Goal: Navigation & Orientation: Understand site structure

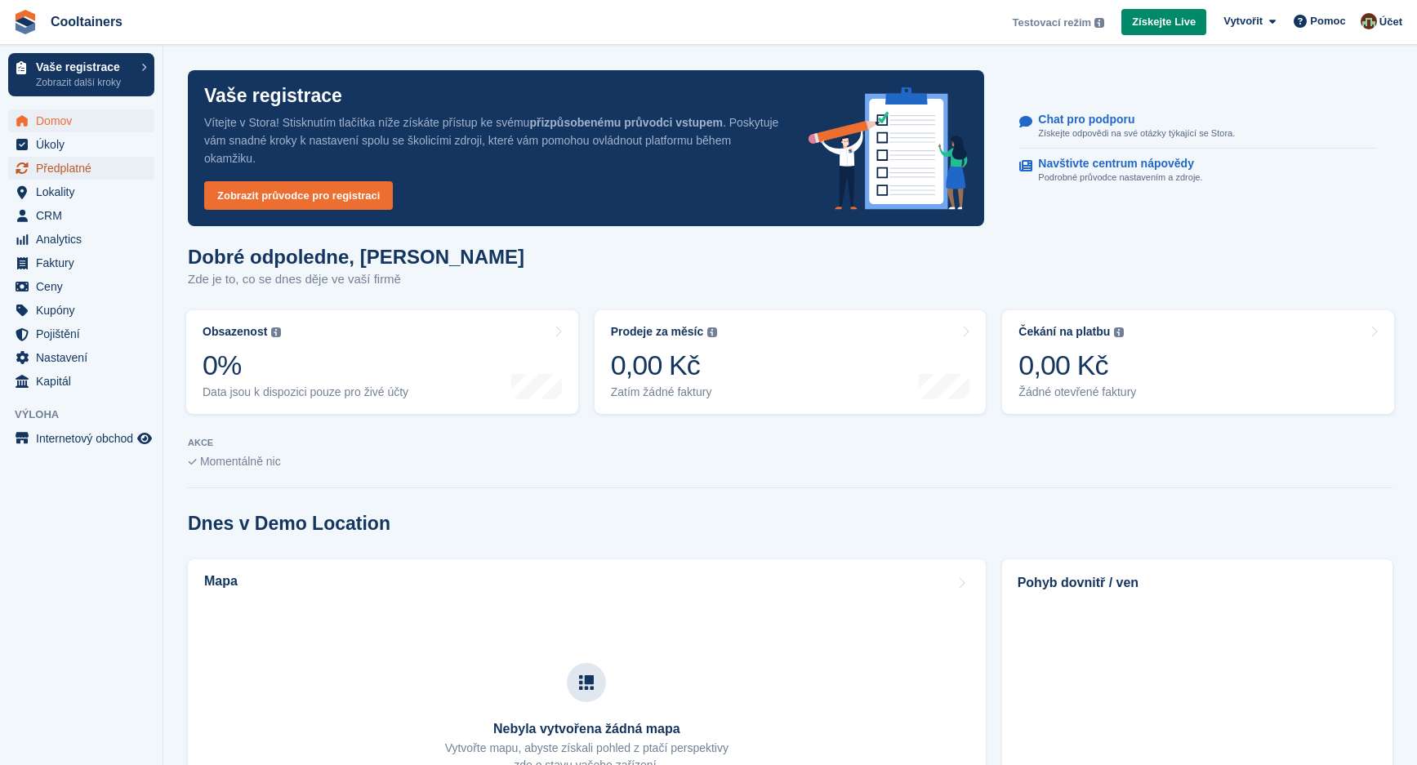
click at [68, 172] on span "Předplatné" at bounding box center [85, 168] width 98 height 23
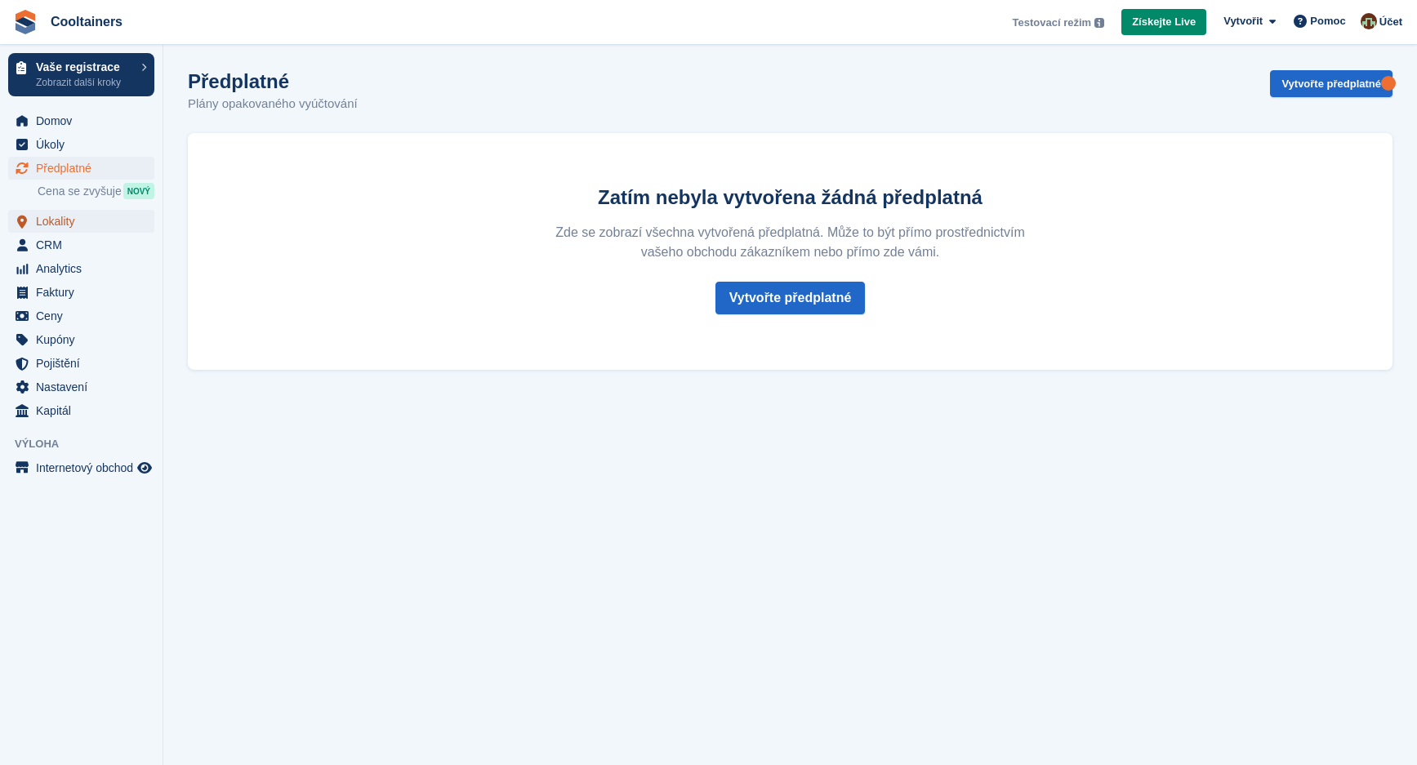
click at [61, 233] on span "Lokality" at bounding box center [85, 221] width 98 height 23
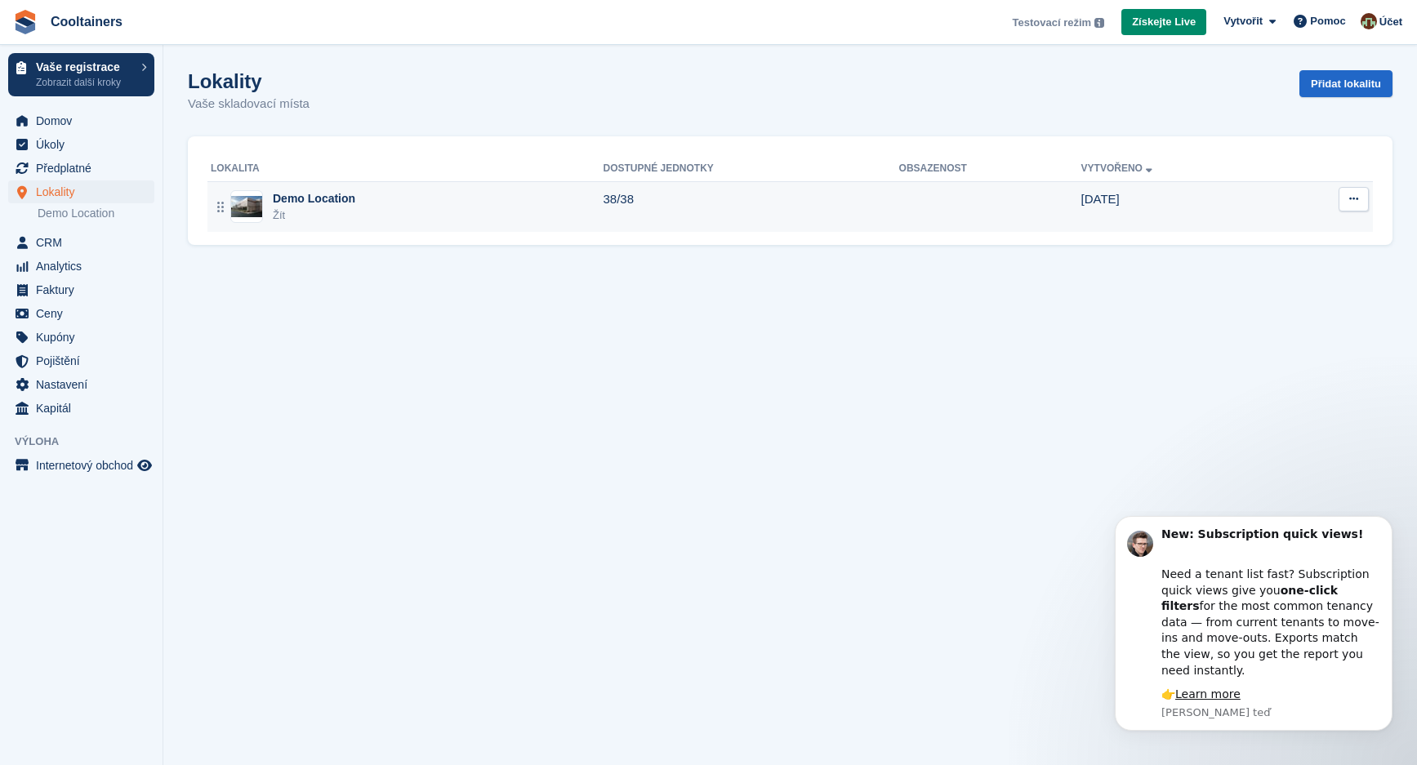
click at [287, 203] on div "Demo Location" at bounding box center [314, 198] width 82 height 17
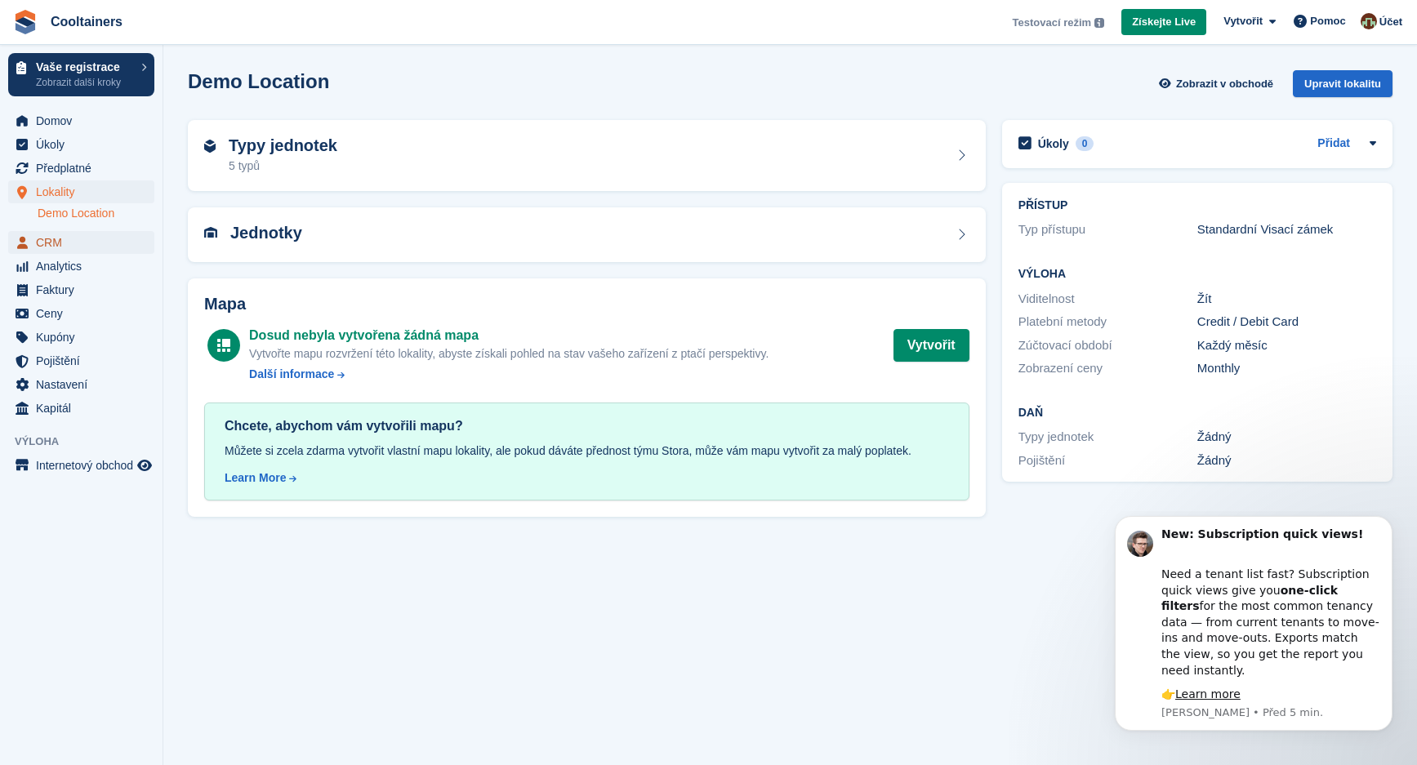
click at [54, 241] on span "CRM" at bounding box center [85, 242] width 98 height 23
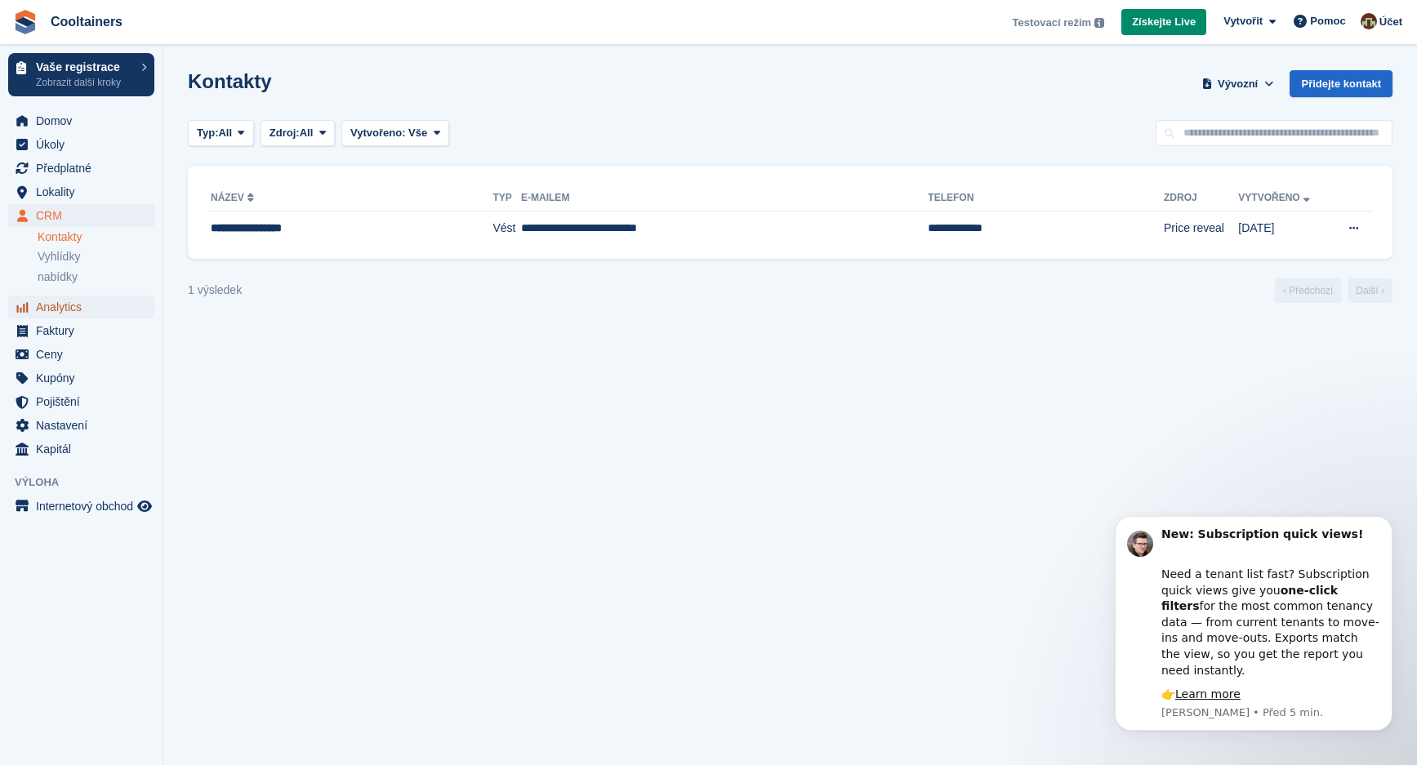
click at [69, 309] on span "Analytics" at bounding box center [85, 307] width 98 height 23
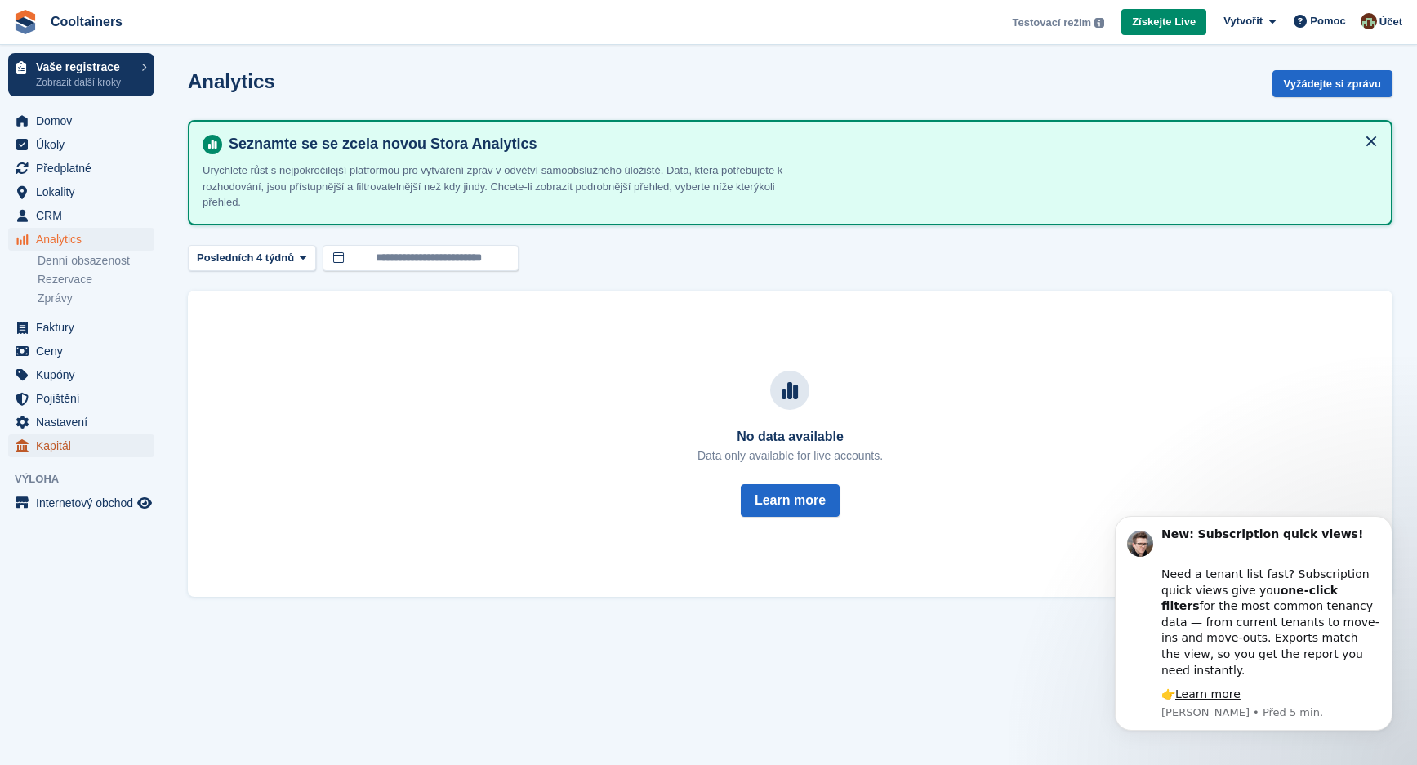
click at [47, 439] on span "Kapitál" at bounding box center [85, 445] width 98 height 23
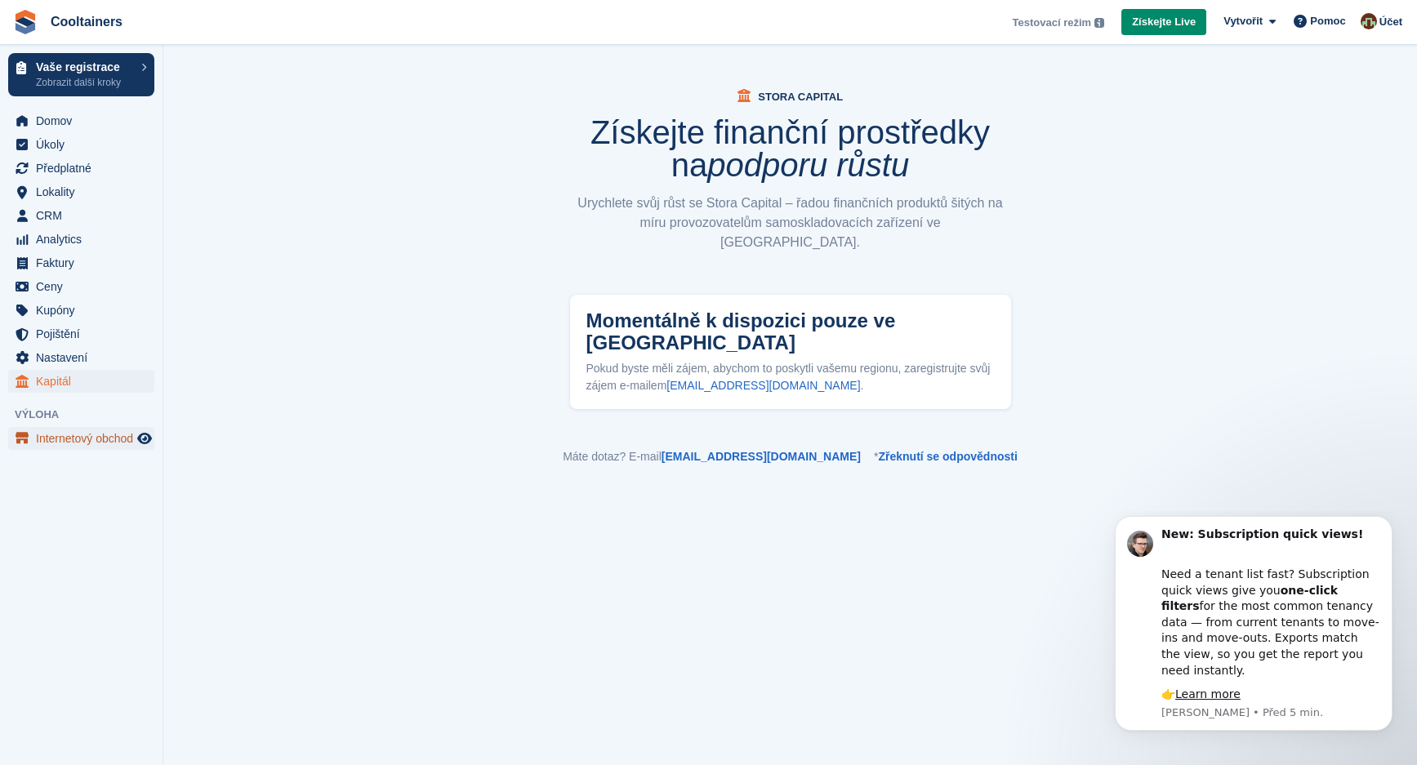
click at [60, 438] on span "Internetový obchod" at bounding box center [85, 438] width 98 height 23
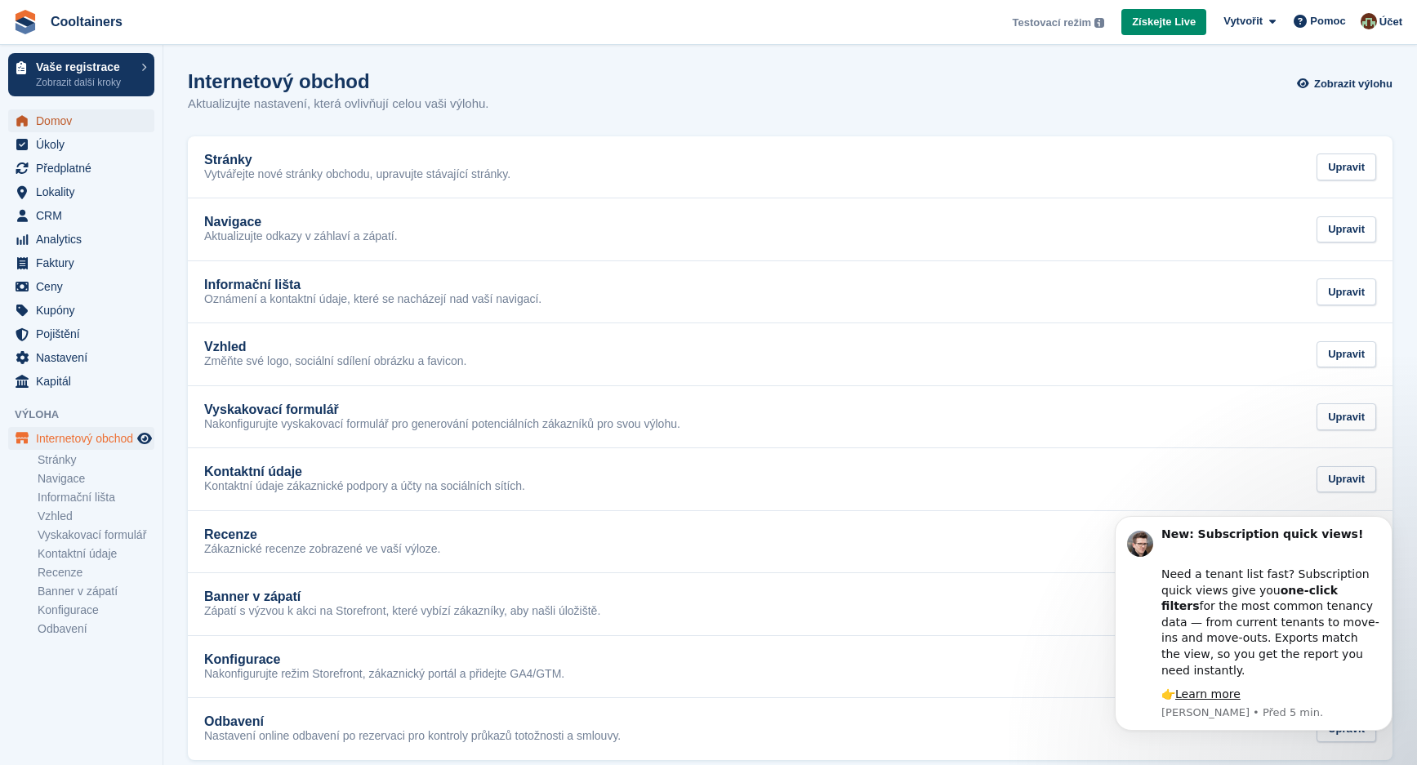
click at [49, 120] on span "Domov" at bounding box center [85, 120] width 98 height 23
